Goal: Contribute content: Add original content to the website for others to see

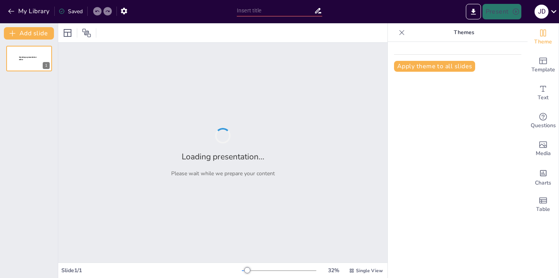
type input "Cons2tucionalismo Transformador y Gobernanza Rural: Un Enfoque desde las Comuni…"
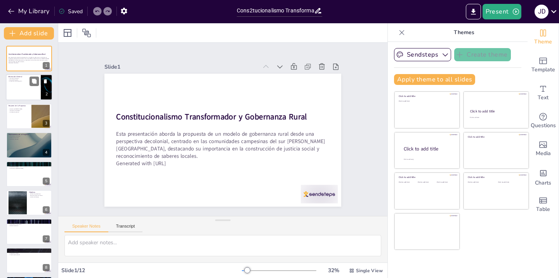
click at [21, 86] on div at bounding box center [29, 87] width 47 height 26
checkbox input "true"
type textarea "Esta sección ofrece la información esencial para que los interesados puedan com…"
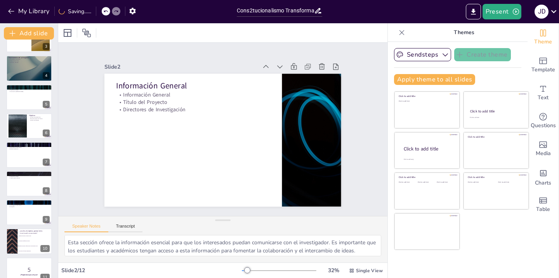
scroll to position [78, 0]
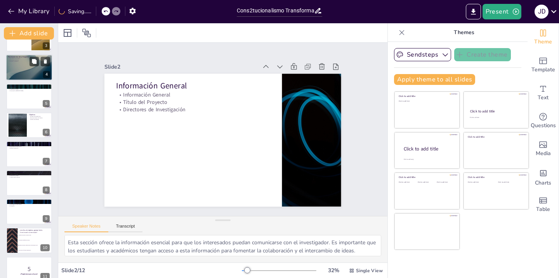
click at [24, 67] on div at bounding box center [29, 67] width 47 height 26
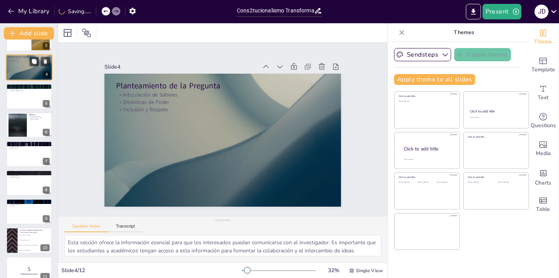
checkbox input "true"
type textarea "La articulación de saberes y prácticas es esencial para el desarrollo de un mod…"
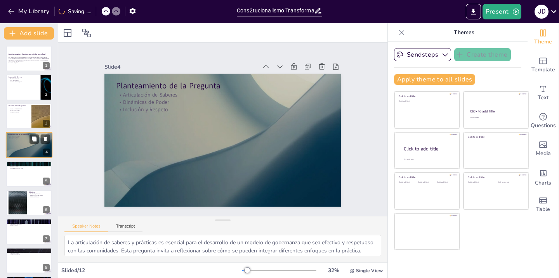
scroll to position [16, 0]
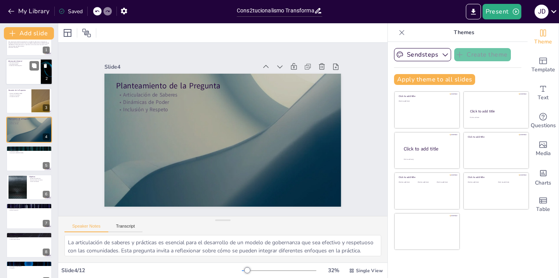
click at [20, 71] on div at bounding box center [29, 72] width 47 height 26
checkbox input "true"
type textarea "Esta sección ofrece la información esencial para que los interesados puedan com…"
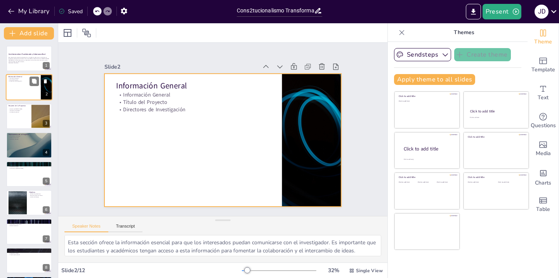
click at [21, 96] on div at bounding box center [29, 87] width 47 height 26
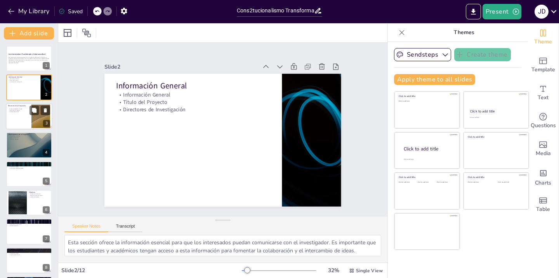
click at [24, 118] on div at bounding box center [29, 116] width 47 height 26
checkbox input "true"
type textarea "El modelo de gobernanza propuesto es crucial para entender cómo las comunidades…"
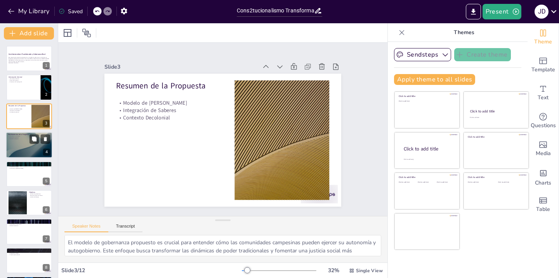
click at [24, 140] on div at bounding box center [29, 145] width 47 height 26
checkbox input "true"
type textarea "La articulación de saberes y prácticas es esencial para el desarrollo de un mod…"
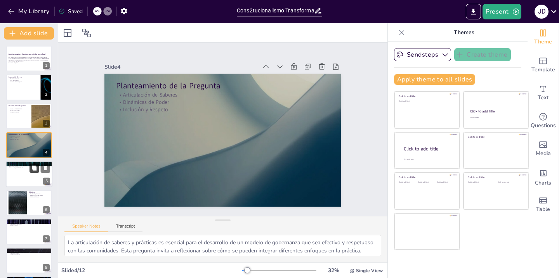
checkbox input "true"
click at [30, 171] on button at bounding box center [33, 167] width 9 height 9
type textarea "El autogobierno de las comunidades campesinas es un tema central que debe ser e…"
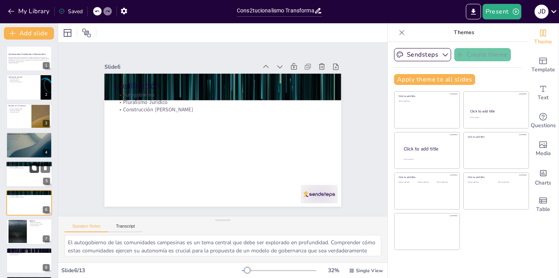
scroll to position [44, 0]
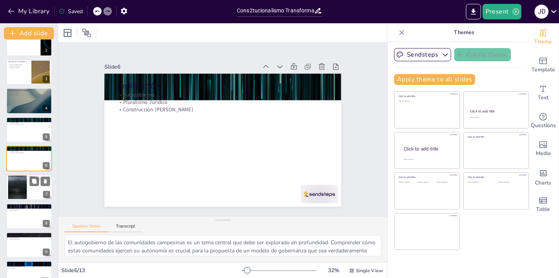
checkbox input "true"
click at [22, 199] on div at bounding box center [18, 188] width 42 height 24
type textarea "El diseño de un modelo arquitectónico es crucial para la investigación, ya que …"
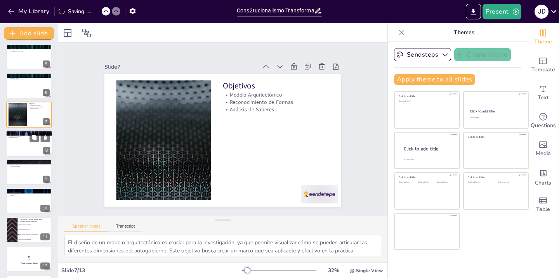
checkbox input "true"
click at [17, 138] on div at bounding box center [29, 143] width 47 height 26
type textarea "La noción de poder jurídico es central en esta hipótesis, ya que permite entend…"
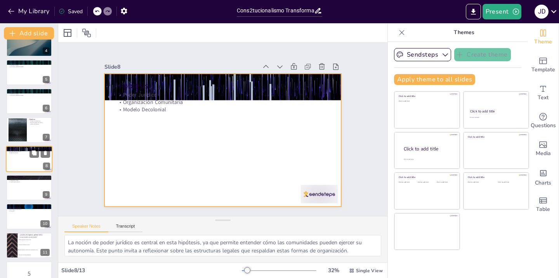
click at [17, 167] on div at bounding box center [29, 159] width 47 height 26
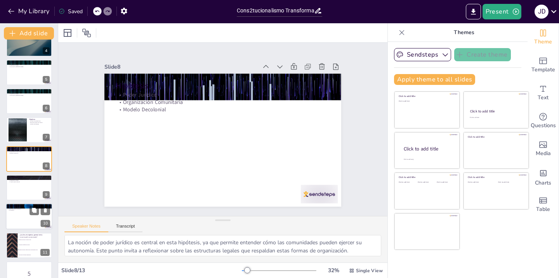
checkbox input "true"
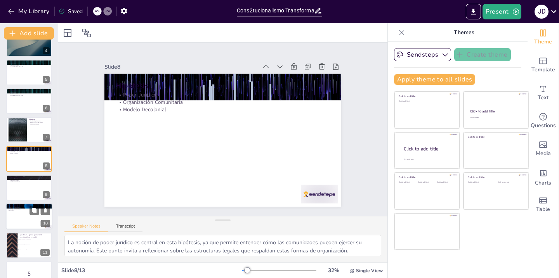
checkbox input "true"
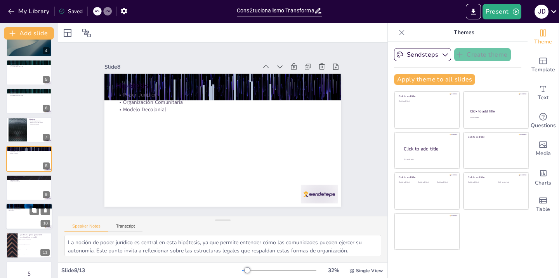
click at [21, 205] on p "Metodología Propuesta" at bounding box center [29, 206] width 42 height 2
type textarea "La división de la metodología en fases es crucial para garantizar un enfoque si…"
checkbox input "true"
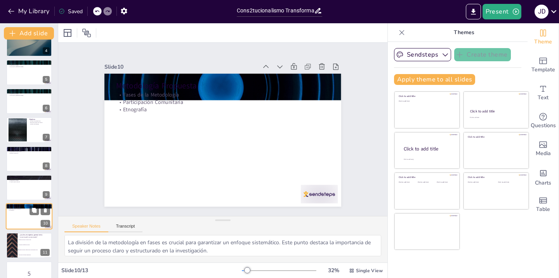
scroll to position [146, 0]
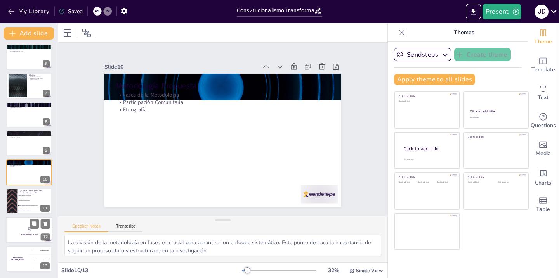
checkbox input "true"
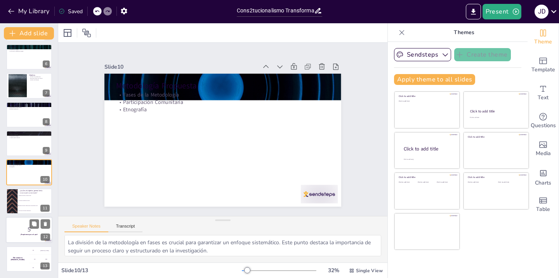
checkbox input "true"
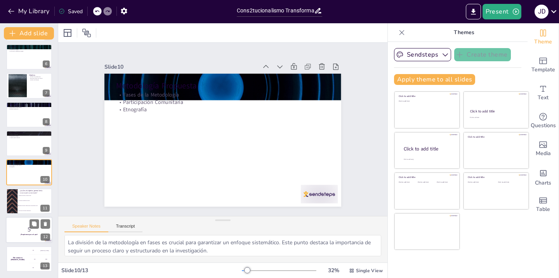
checkbox input "true"
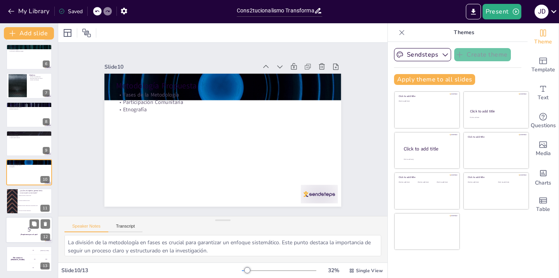
checkbox input "true"
click at [15, 228] on p "5" at bounding box center [29, 229] width 42 height 9
checkbox input "true"
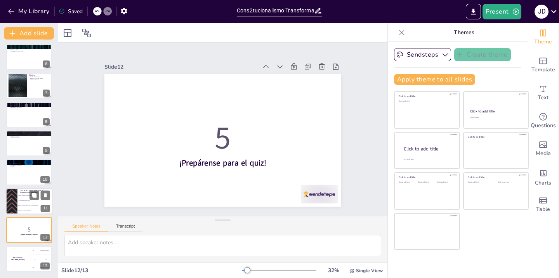
checkbox input "true"
click at [16, 201] on div at bounding box center [11, 201] width 47 height 26
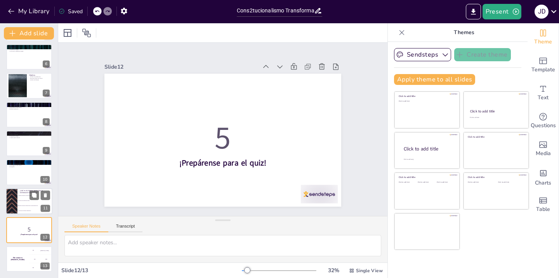
type textarea "La respuesta correcta es la opción 3, "Diseñar un modelo arquitectónico de auto…"
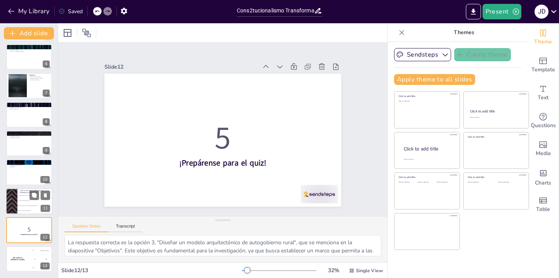
checkbox input "true"
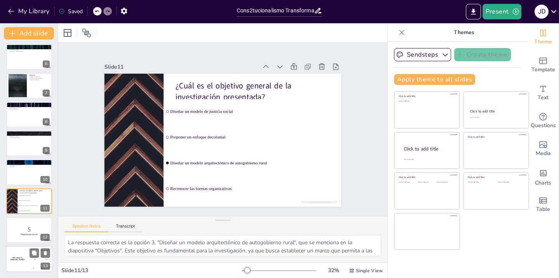
checkbox input "true"
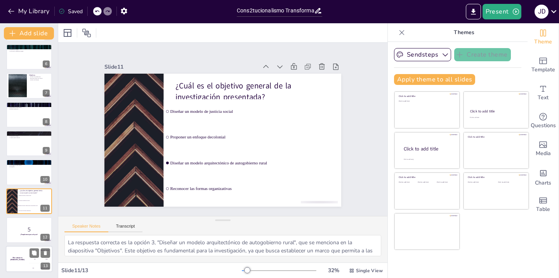
checkbox input "true"
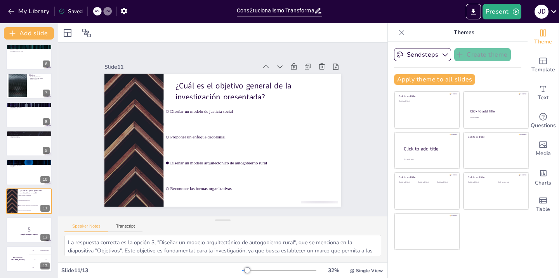
checkbox input "true"
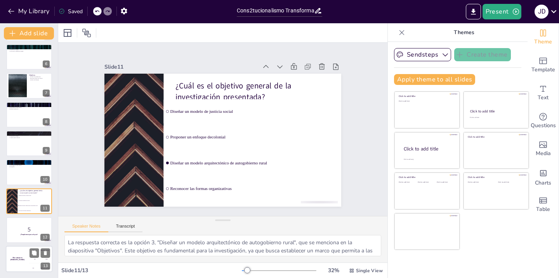
checkbox input "true"
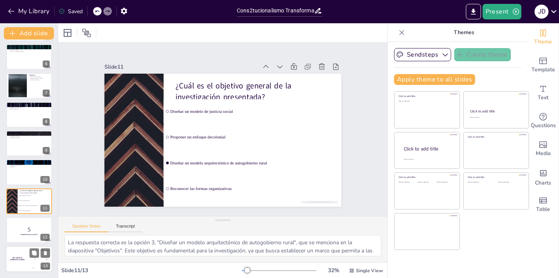
checkbox input "true"
click at [12, 259] on h4 "The winner is Niels 🏆" at bounding box center [17, 259] width 23 height 4
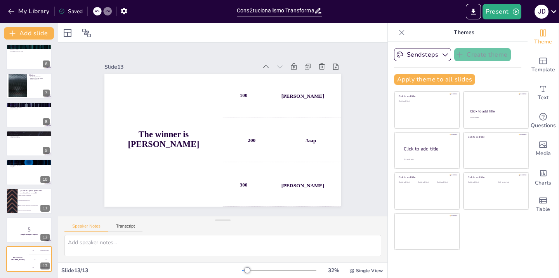
scroll to position [0, 0]
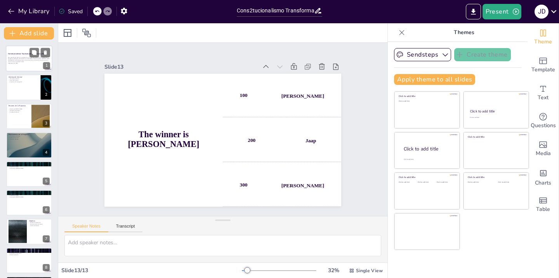
click at [16, 61] on p "Esta presentación aborda la propuesta de un modelo de gobernanza rural desde un…" at bounding box center [29, 60] width 42 height 6
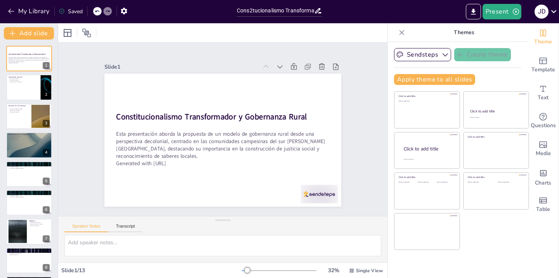
checkbox input "true"
click at [126, 14] on icon "button" at bounding box center [124, 11] width 8 height 8
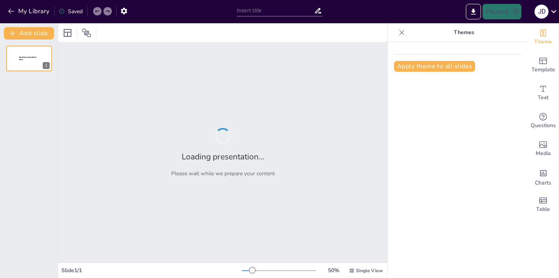
type input "Cons2tucionalismo Transformador y Gobernanza Rural: Un Enfoque desde las Comuni…"
